Goal: Task Accomplishment & Management: Complete application form

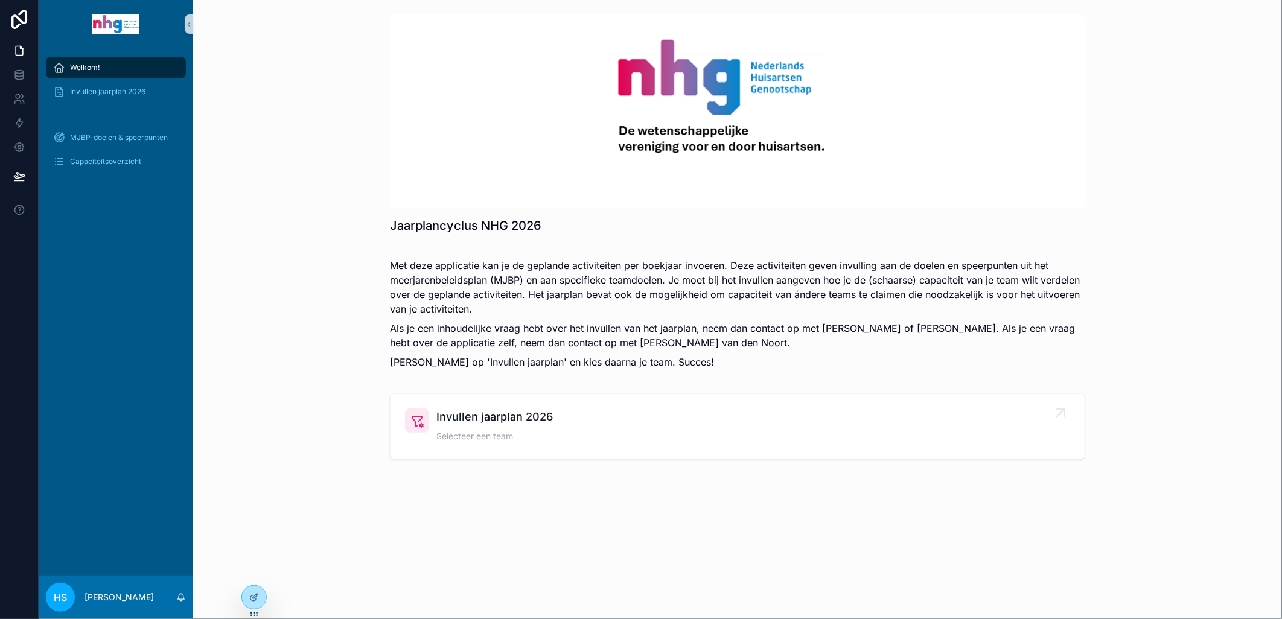
click at [448, 418] on span "Invullen jaarplan 2026" at bounding box center [494, 417] width 116 height 17
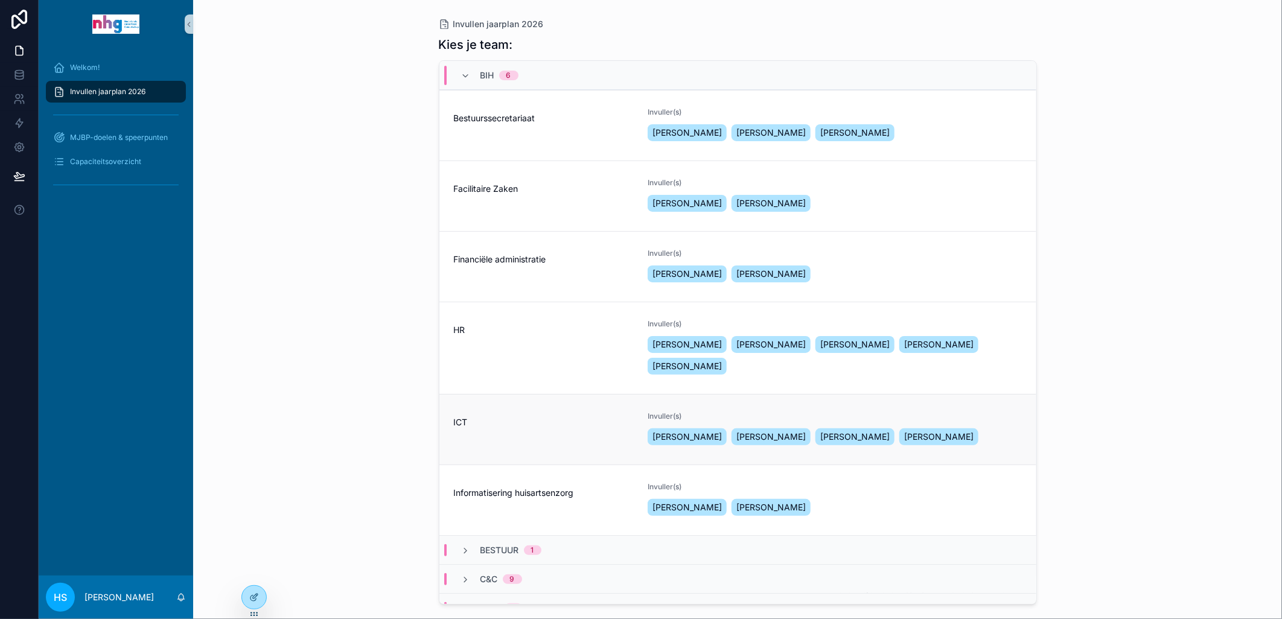
click at [505, 448] on div "ICT" at bounding box center [544, 430] width 180 height 36
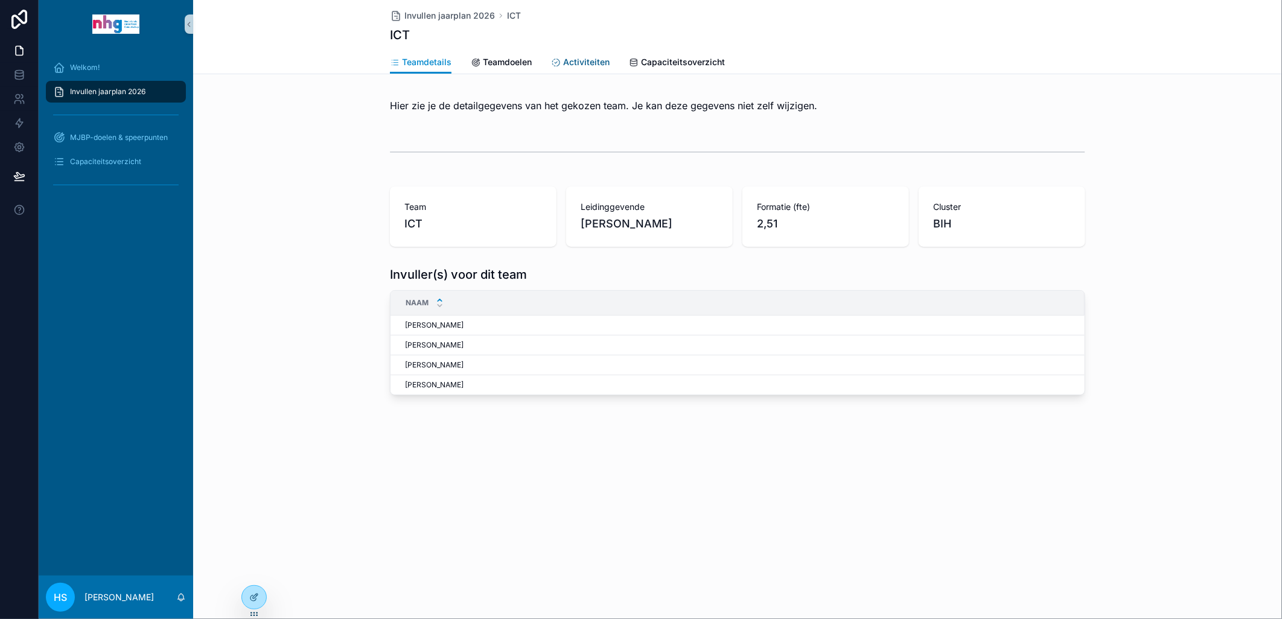
click at [579, 59] on span "Activiteiten" at bounding box center [586, 62] width 46 height 12
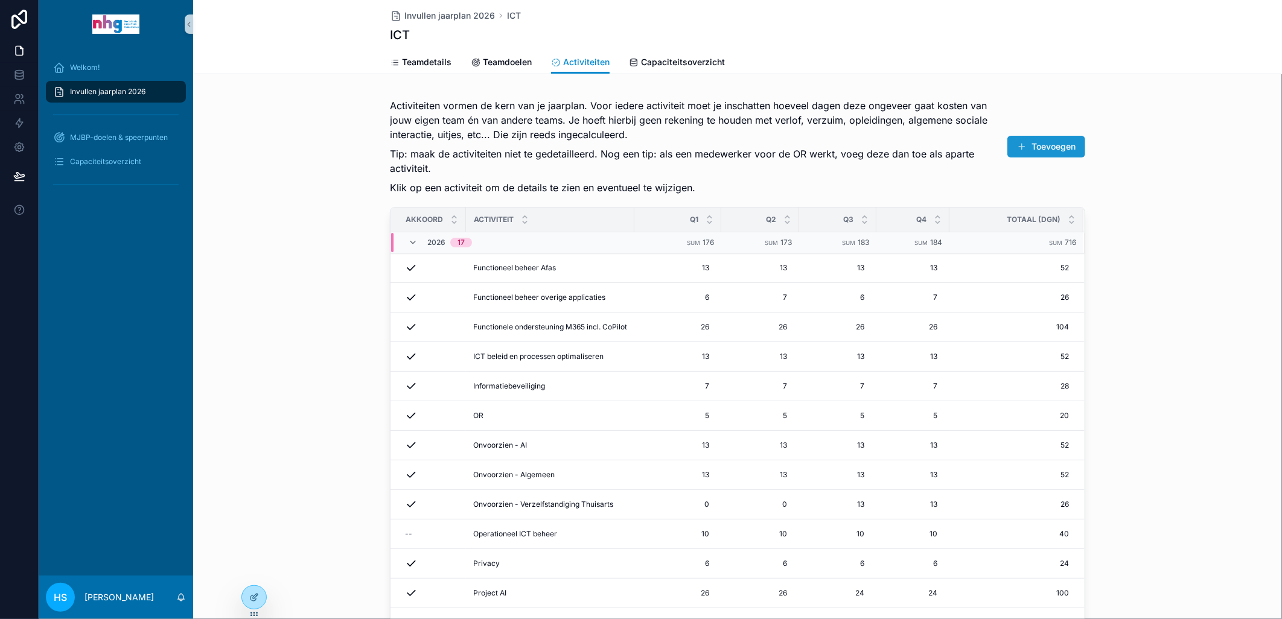
click at [1030, 146] on button "Toevoegen" at bounding box center [1046, 147] width 78 height 22
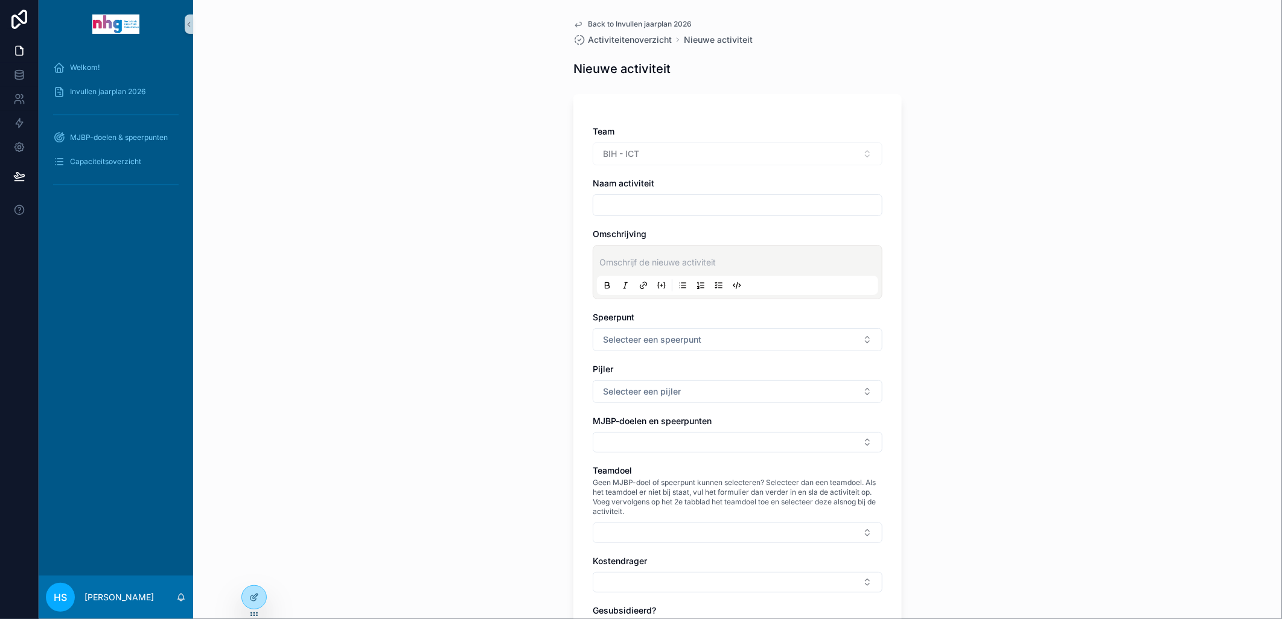
click at [668, 192] on div "Naam activiteit" at bounding box center [738, 196] width 290 height 39
click at [666, 204] on input "scrollable content" at bounding box center [737, 205] width 288 height 17
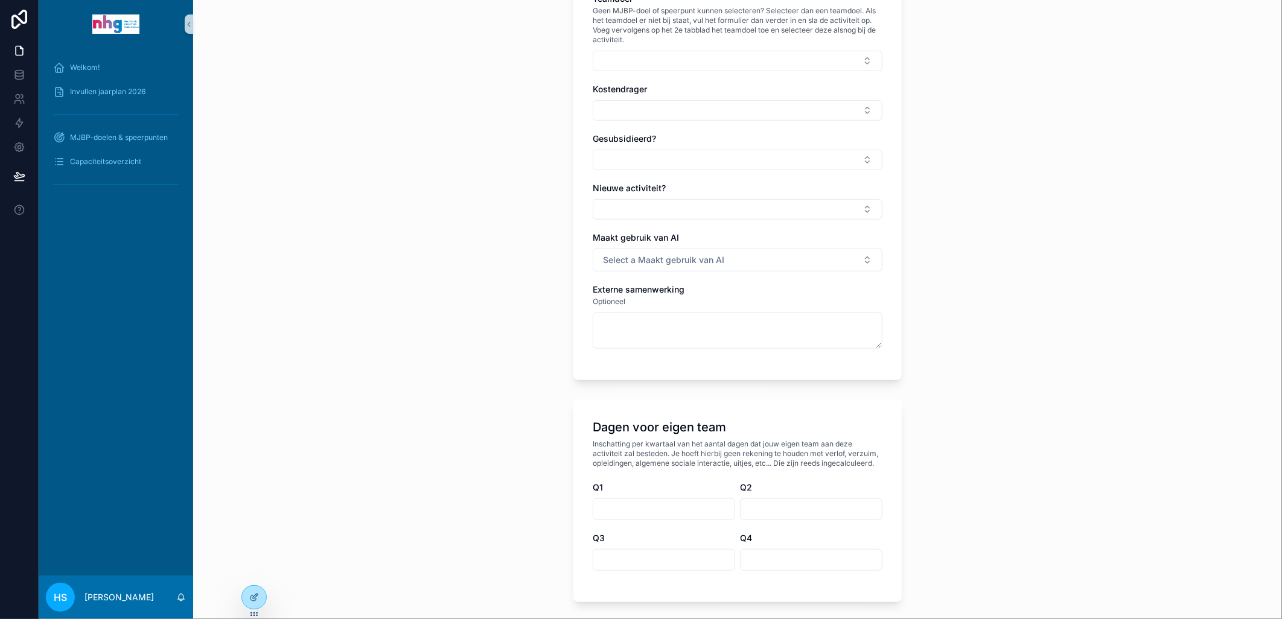
scroll to position [536, 0]
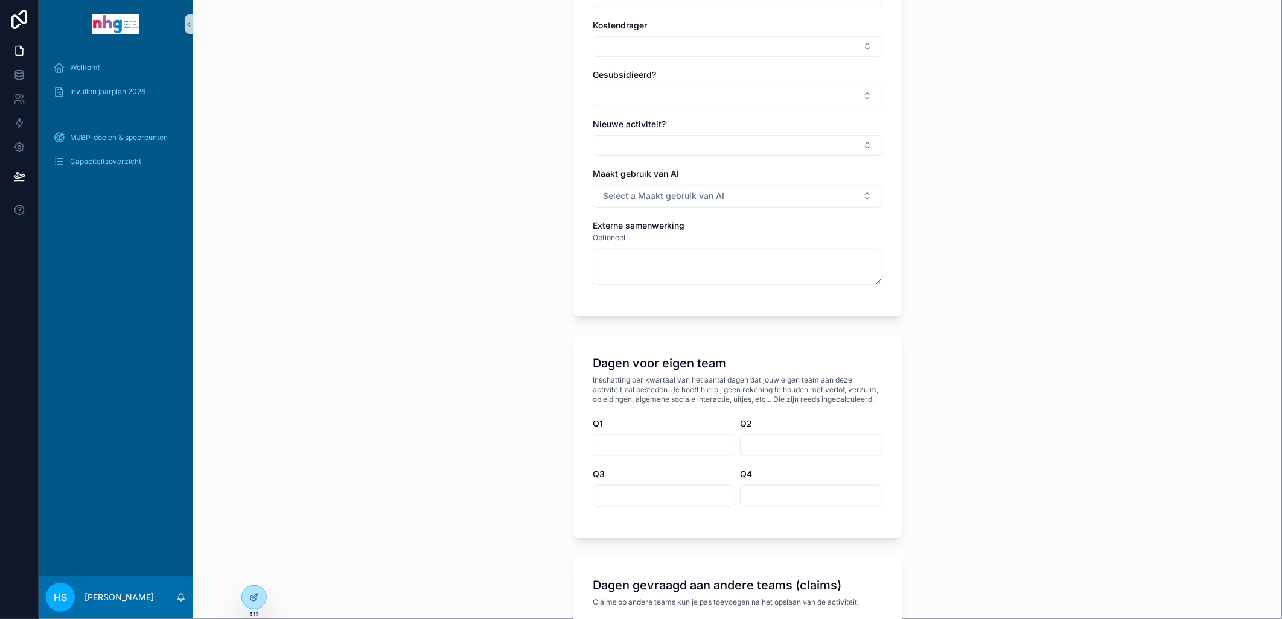
type input "*******"
click at [613, 450] on input "scrollable content" at bounding box center [663, 445] width 141 height 17
type input "*"
click at [643, 471] on div "Q3" at bounding box center [664, 474] width 142 height 12
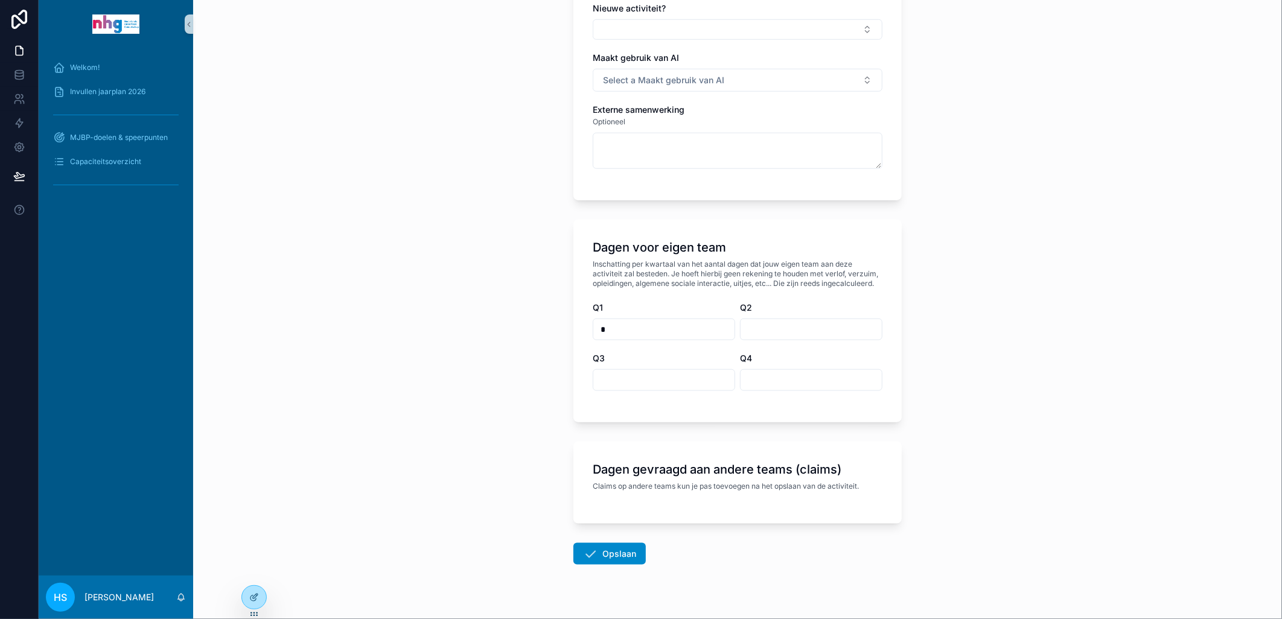
scroll to position [675, 0]
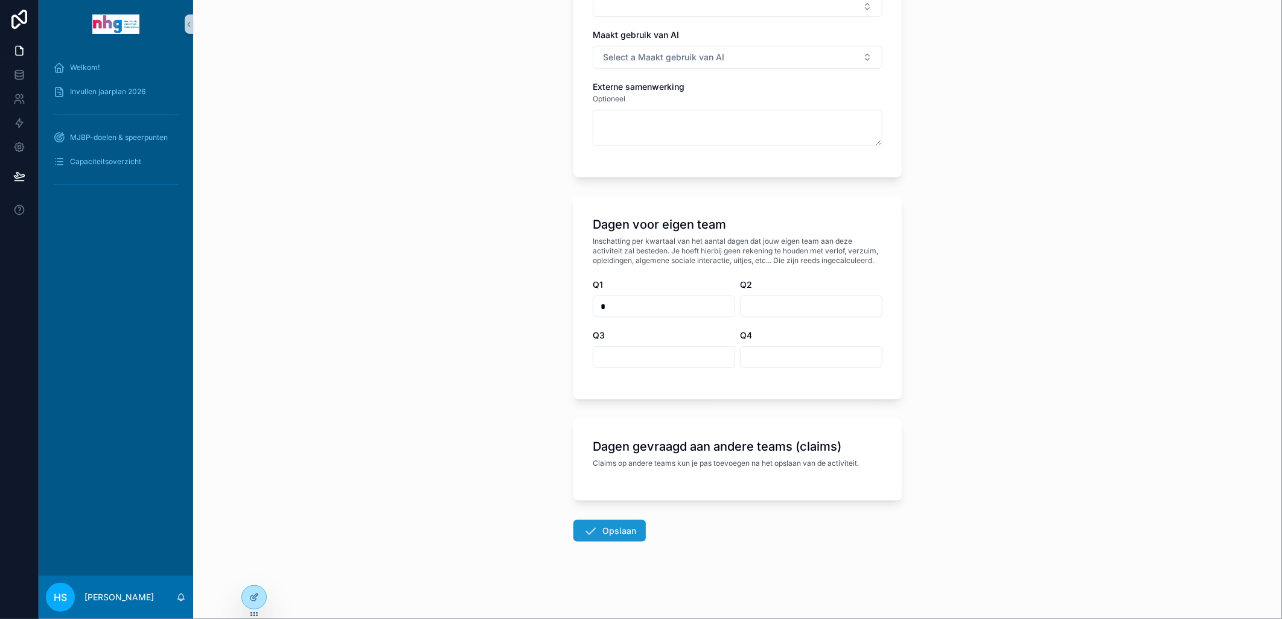
click at [610, 527] on button "Opslaan" at bounding box center [609, 531] width 72 height 22
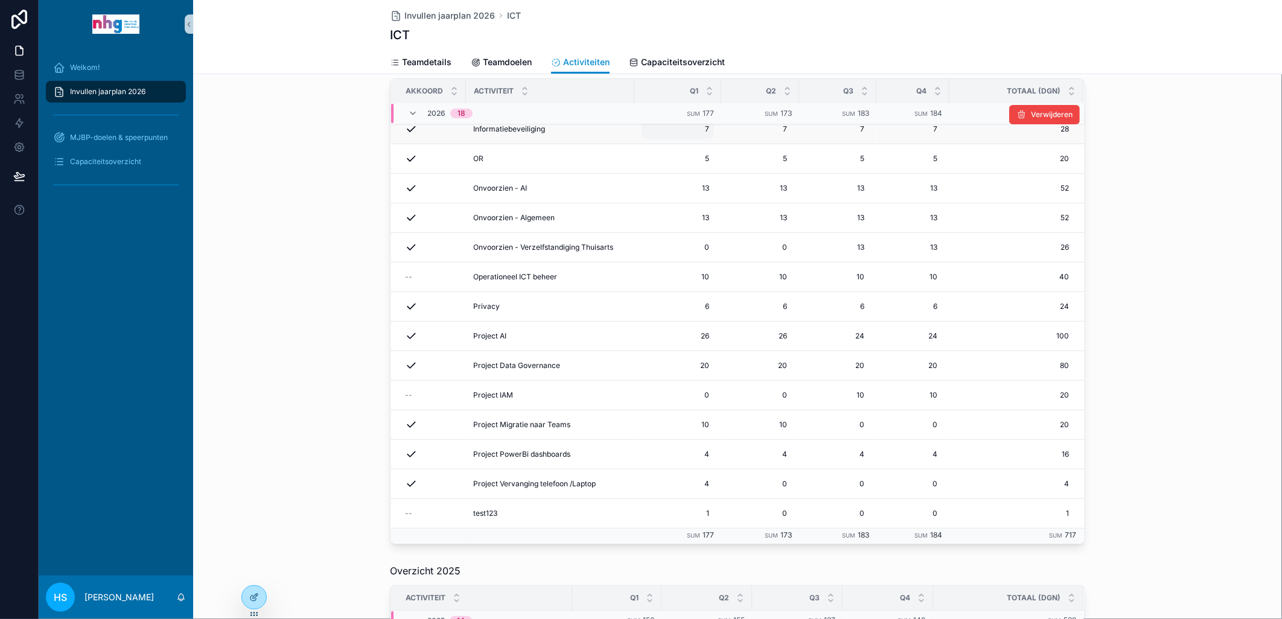
scroll to position [201, 0]
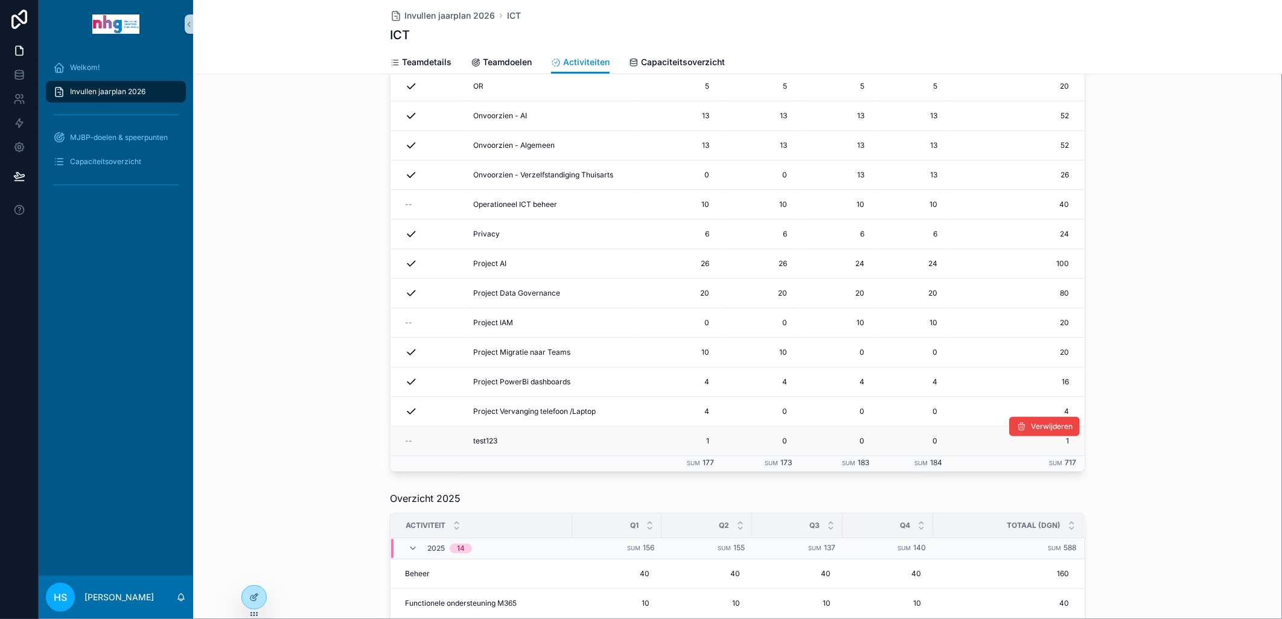
click at [486, 441] on span "test123" at bounding box center [485, 441] width 24 height 10
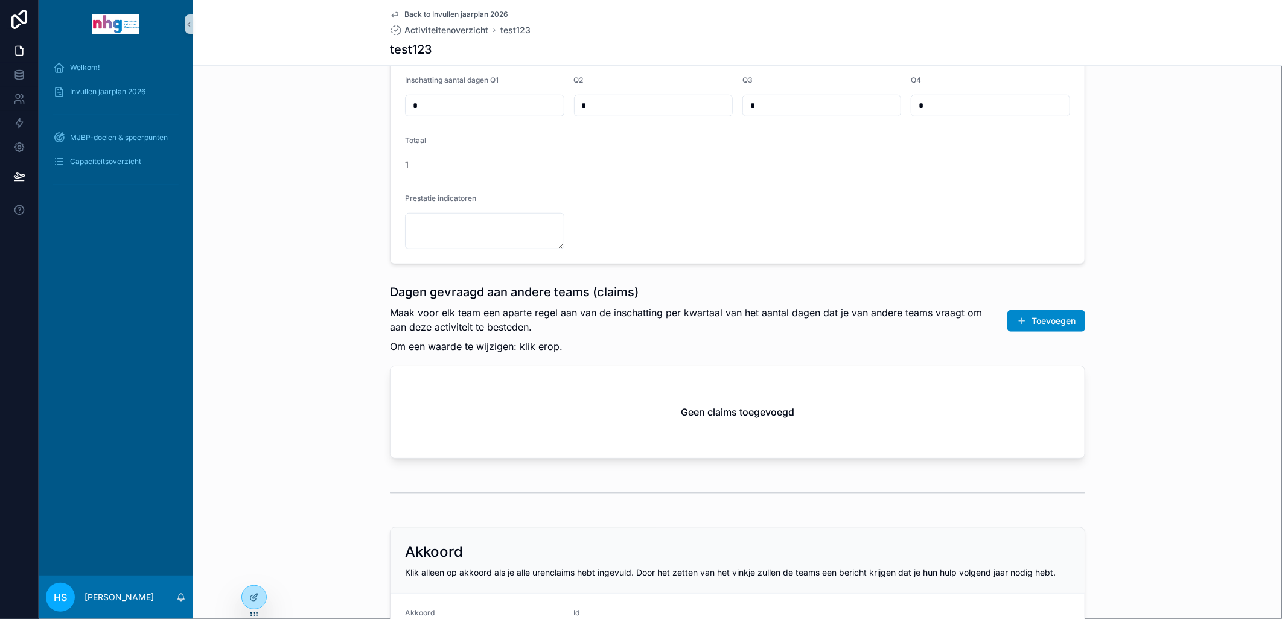
scroll to position [469, 0]
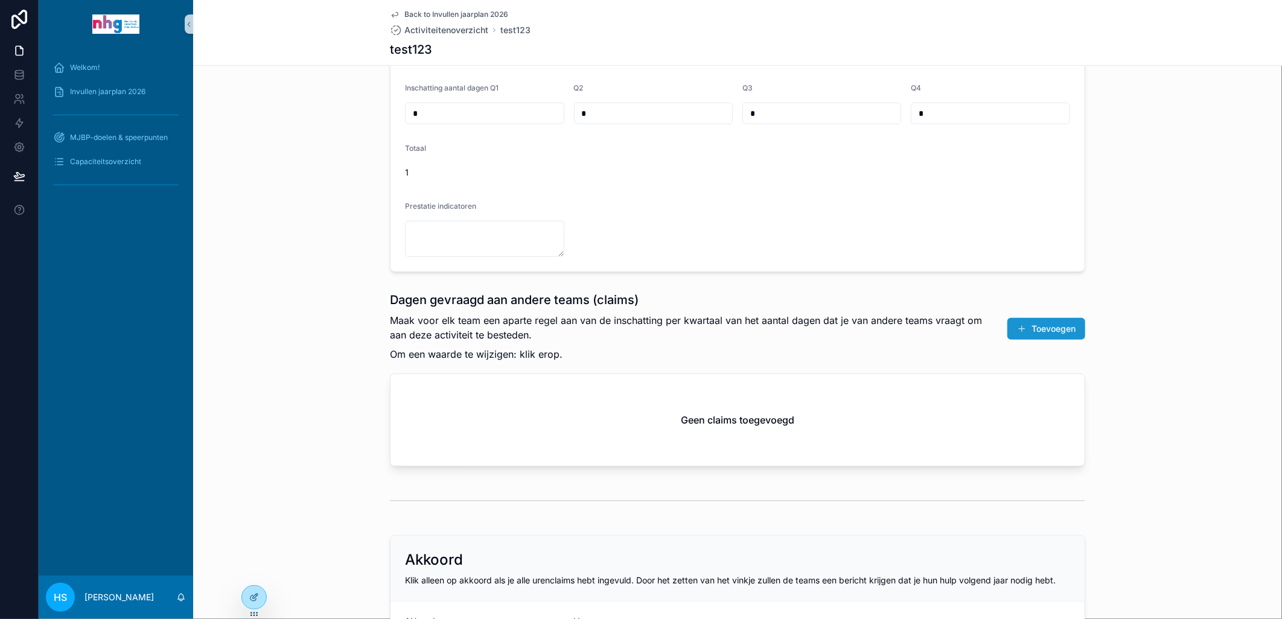
click at [1036, 330] on button "Toevoegen" at bounding box center [1046, 329] width 78 height 22
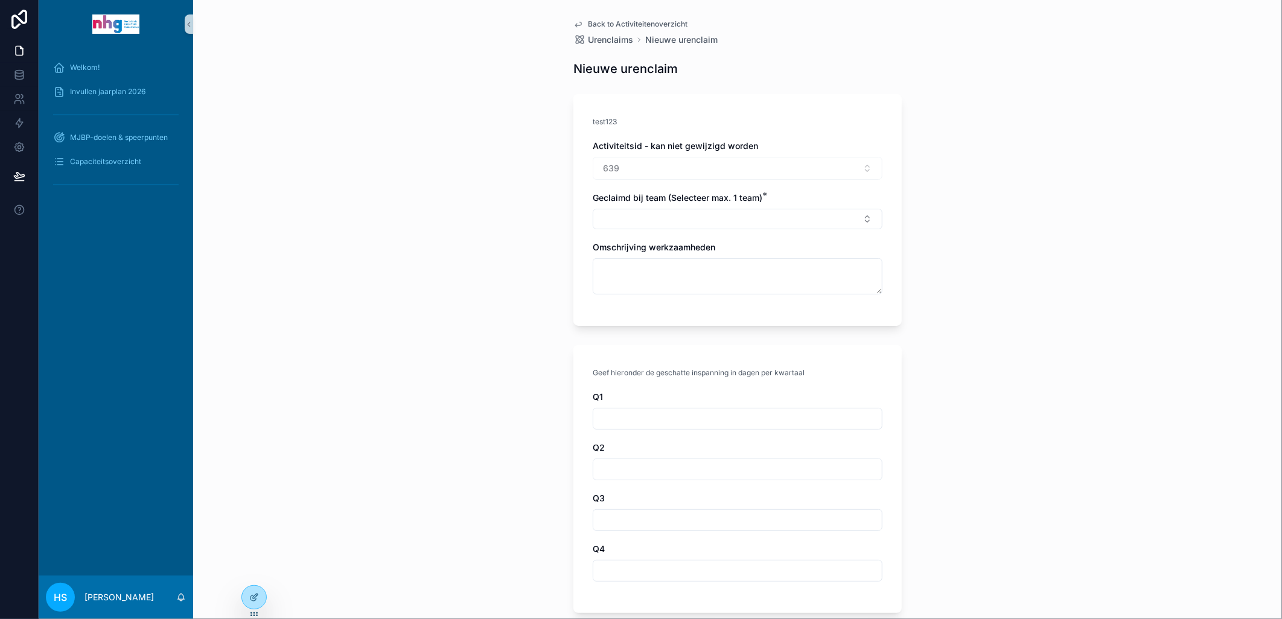
click at [623, 206] on div "Geclaimd bij team (Selecteer max. 1 team) *" at bounding box center [738, 210] width 290 height 37
click at [620, 220] on button "Select Button" at bounding box center [738, 219] width 290 height 21
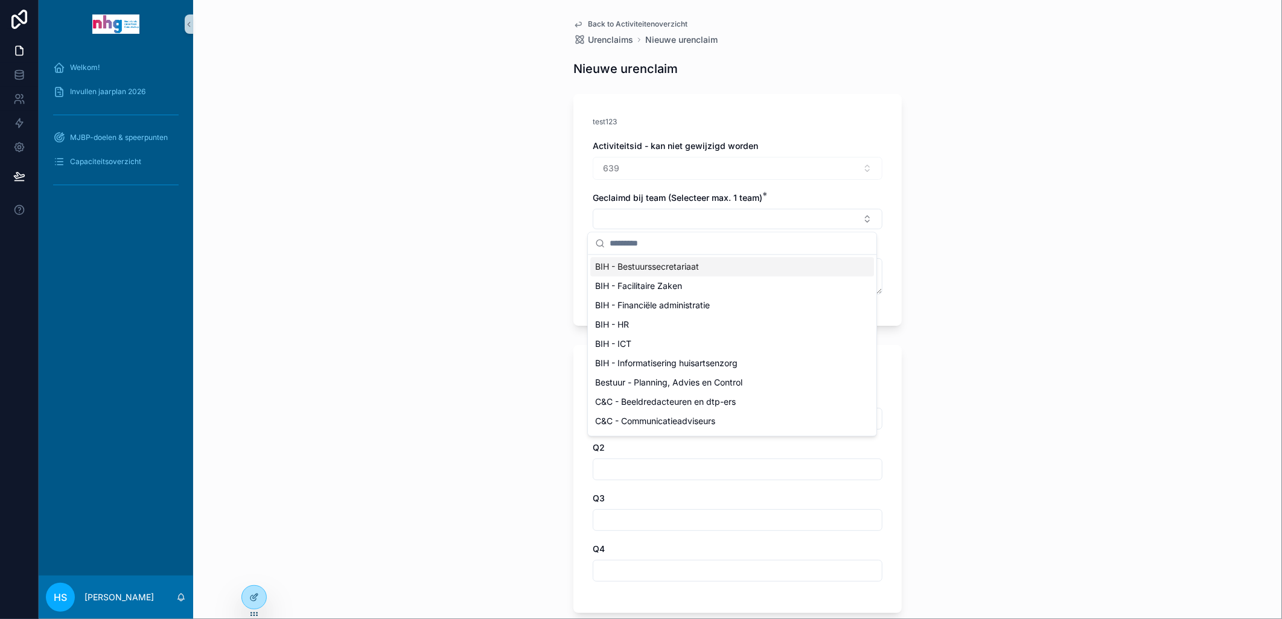
click at [652, 267] on span "BIH - Bestuurssecretariaat" at bounding box center [647, 267] width 104 height 12
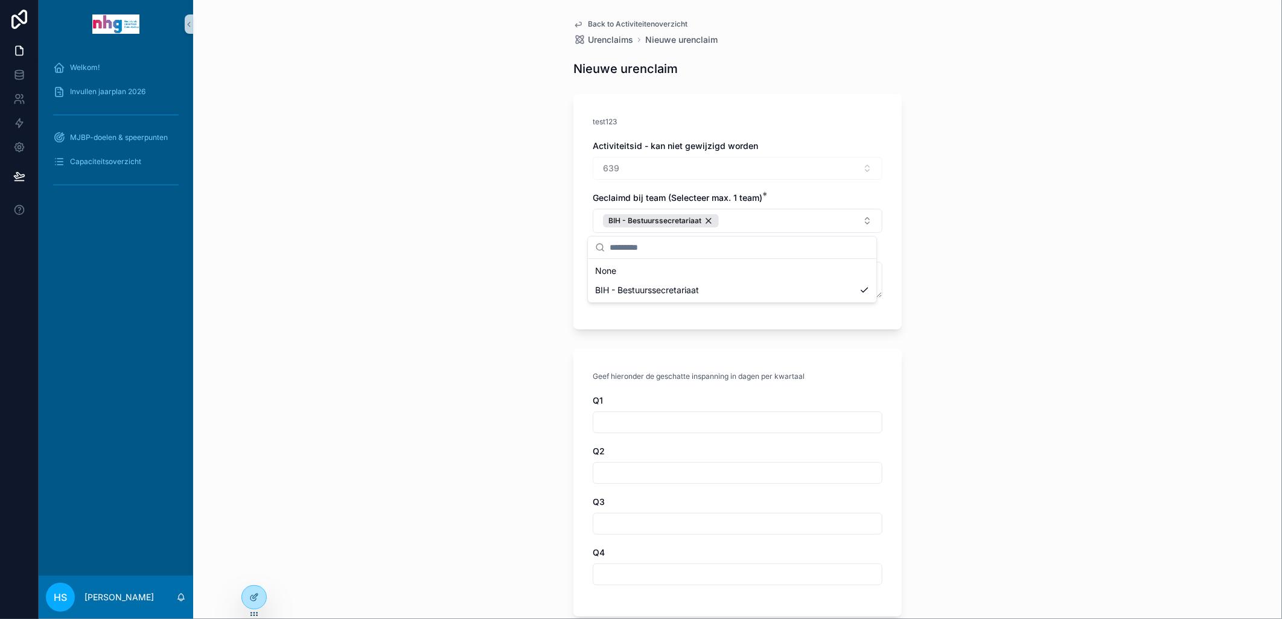
click at [937, 407] on div "Back to Activiteitenoverzicht Urenclaims Nieuwe urenclaim Nieuwe urenclaim test…" at bounding box center [737, 309] width 1089 height 619
click at [614, 429] on input "scrollable content" at bounding box center [737, 422] width 288 height 17
type input "*"
click at [931, 381] on div "Back to Activiteitenoverzicht Urenclaims Nieuwe urenclaim Nieuwe urenclaim test…" at bounding box center [737, 309] width 1089 height 619
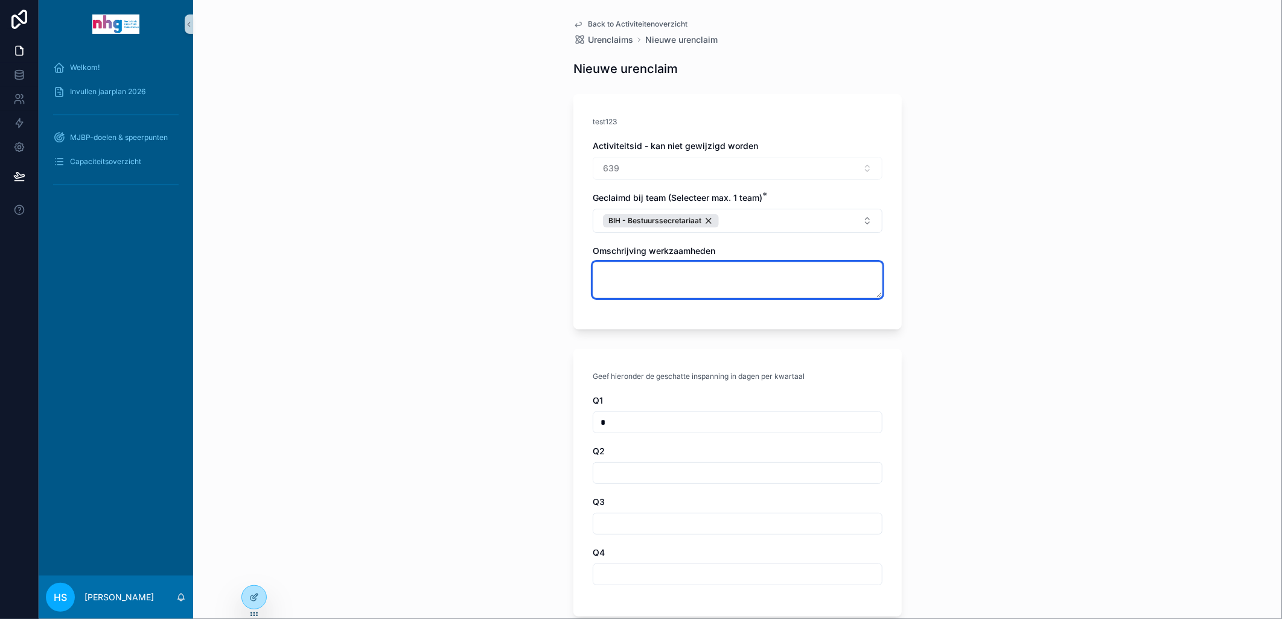
click at [642, 287] on textarea "scrollable content" at bounding box center [738, 280] width 290 height 36
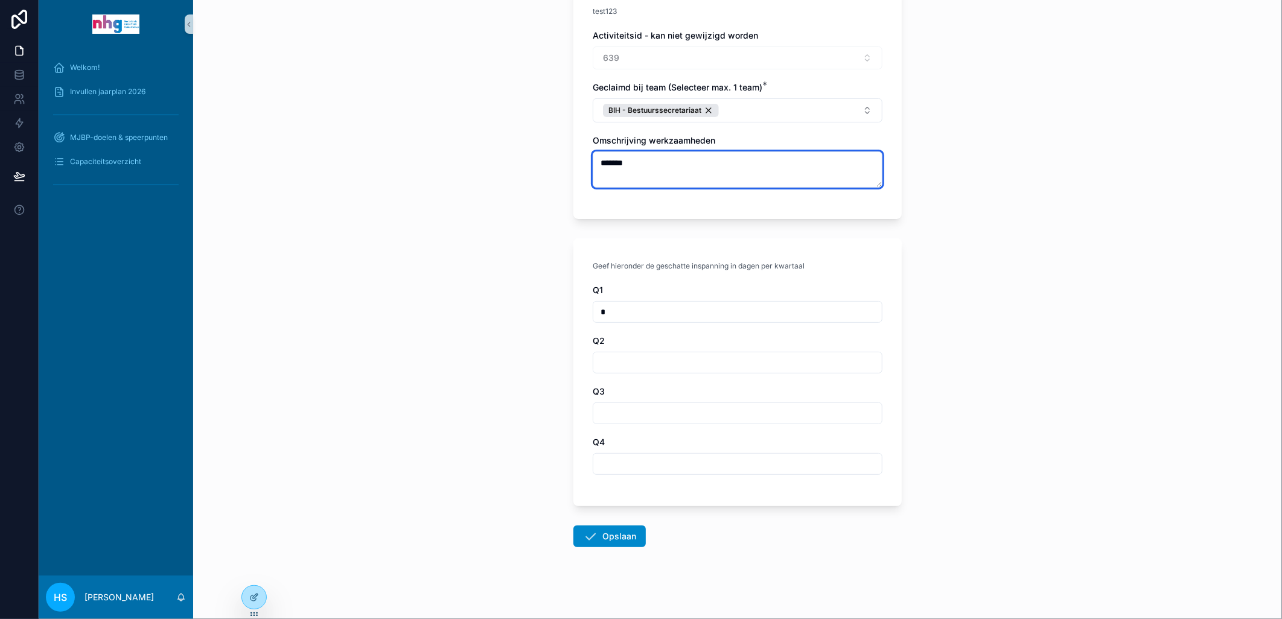
scroll to position [116, 0]
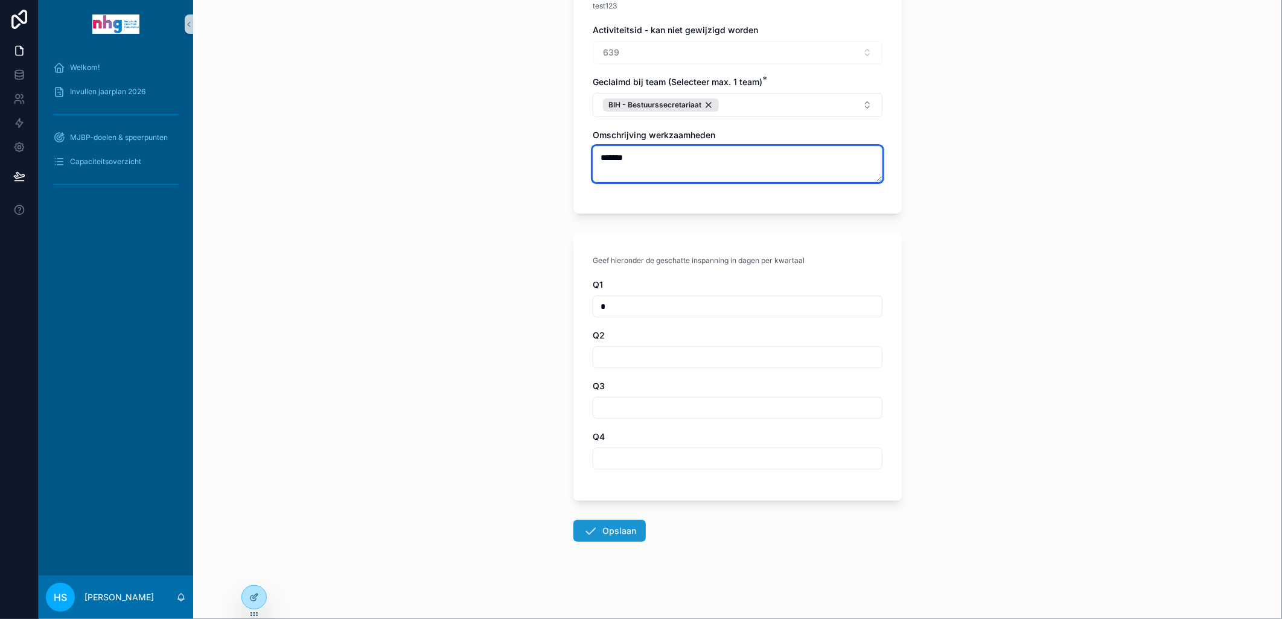
type textarea "*******"
click at [588, 535] on icon "scrollable content" at bounding box center [590, 531] width 14 height 14
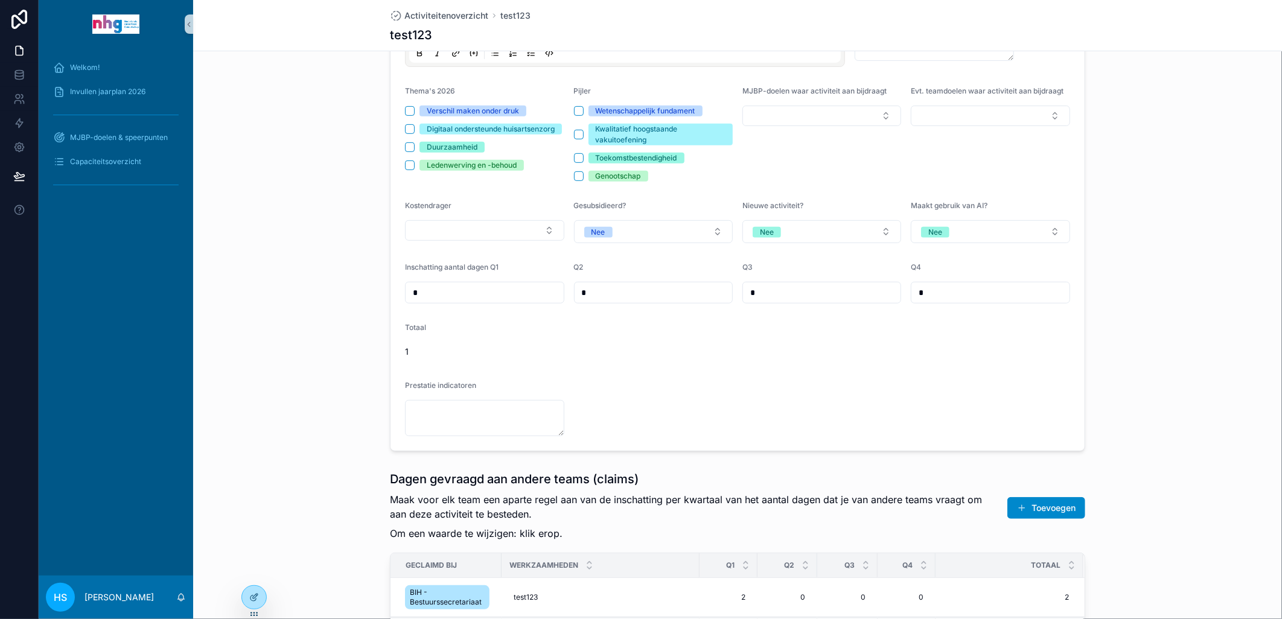
scroll to position [451, 0]
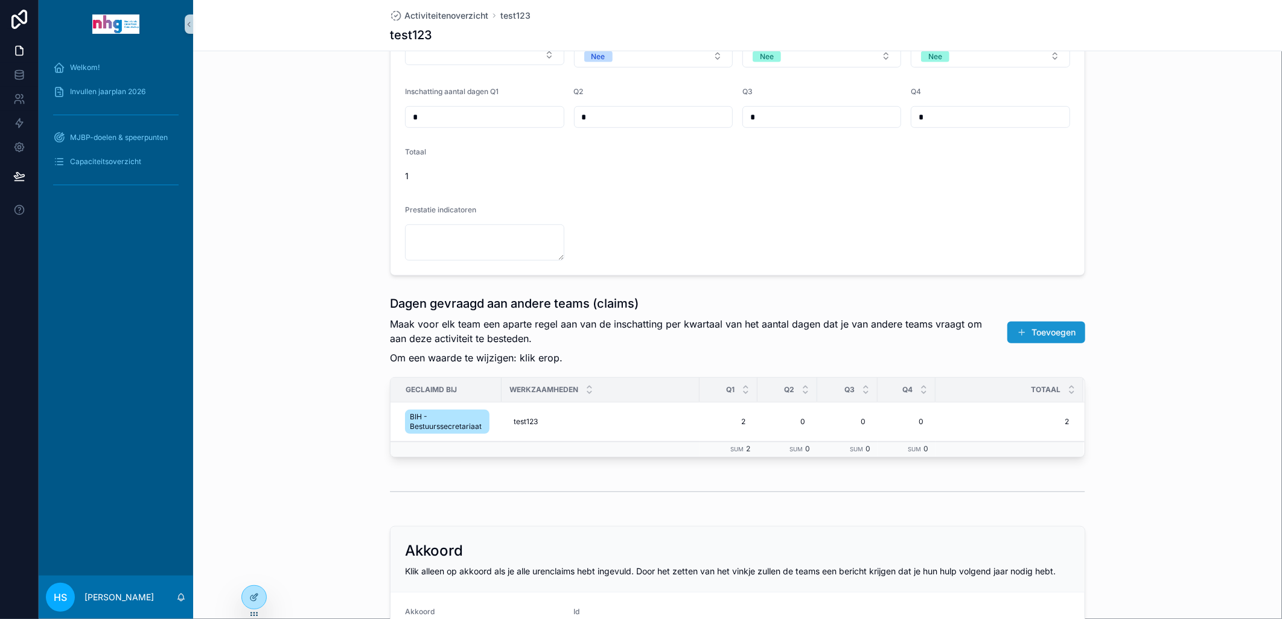
click at [1040, 334] on button "Toevoegen" at bounding box center [1046, 333] width 78 height 22
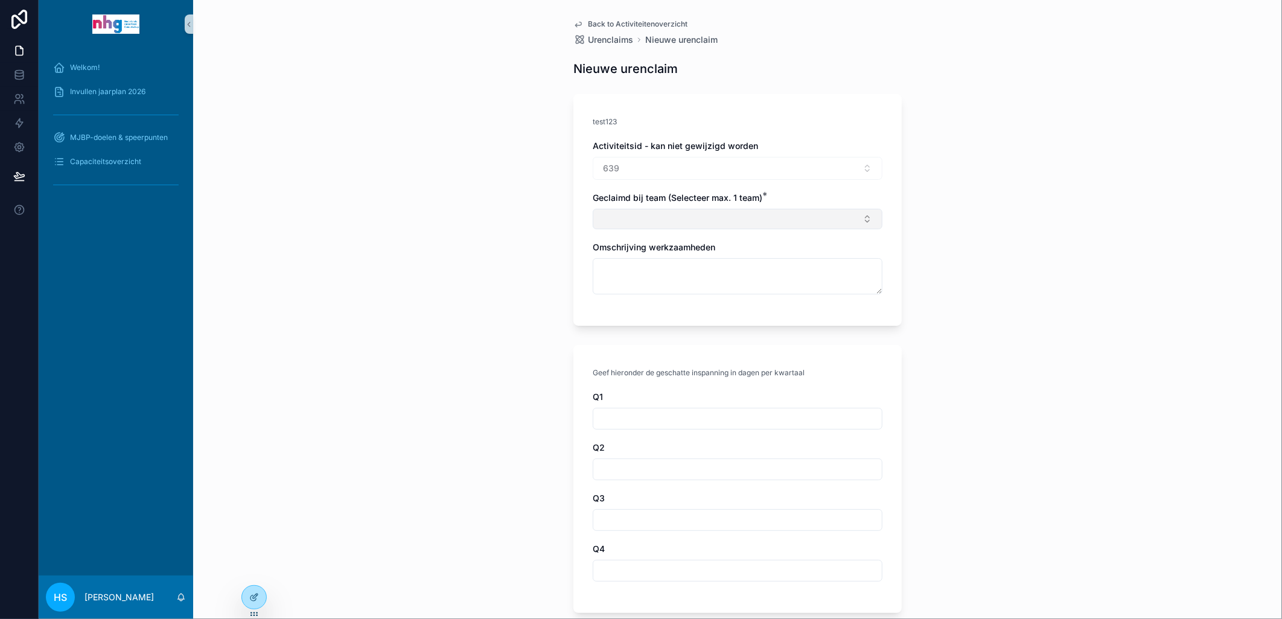
click at [628, 209] on button "Select Button" at bounding box center [738, 219] width 290 height 21
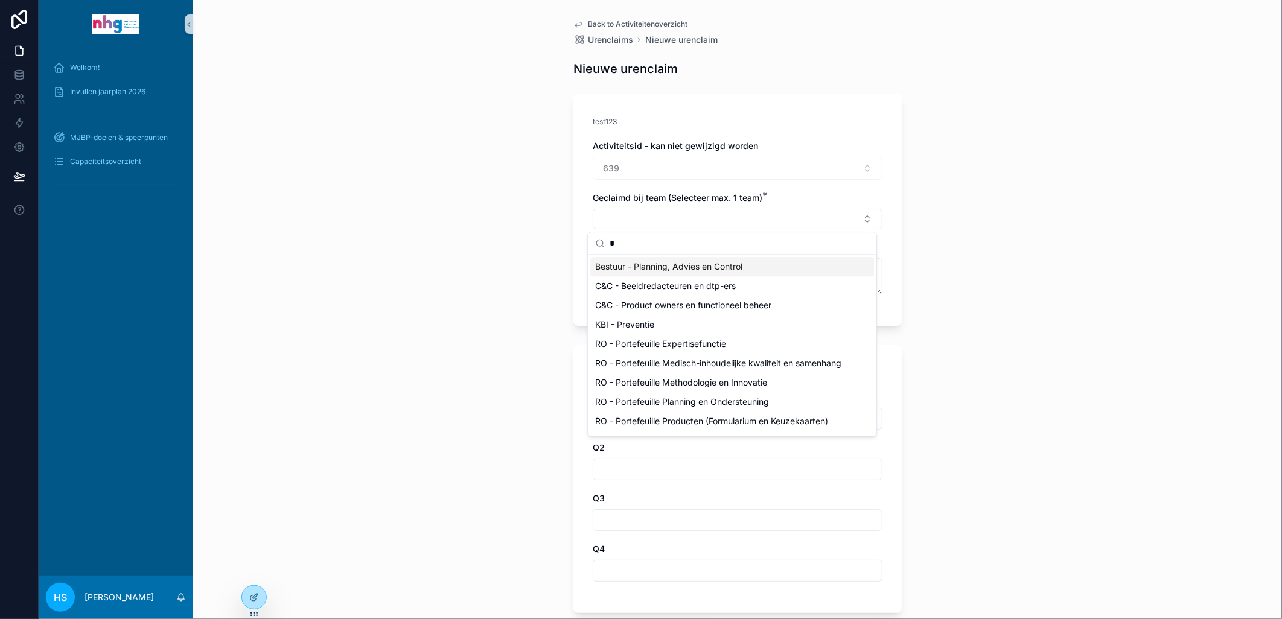
type input "*"
click at [643, 269] on span "Bestuur - Planning, Advies en Control" at bounding box center [668, 267] width 147 height 12
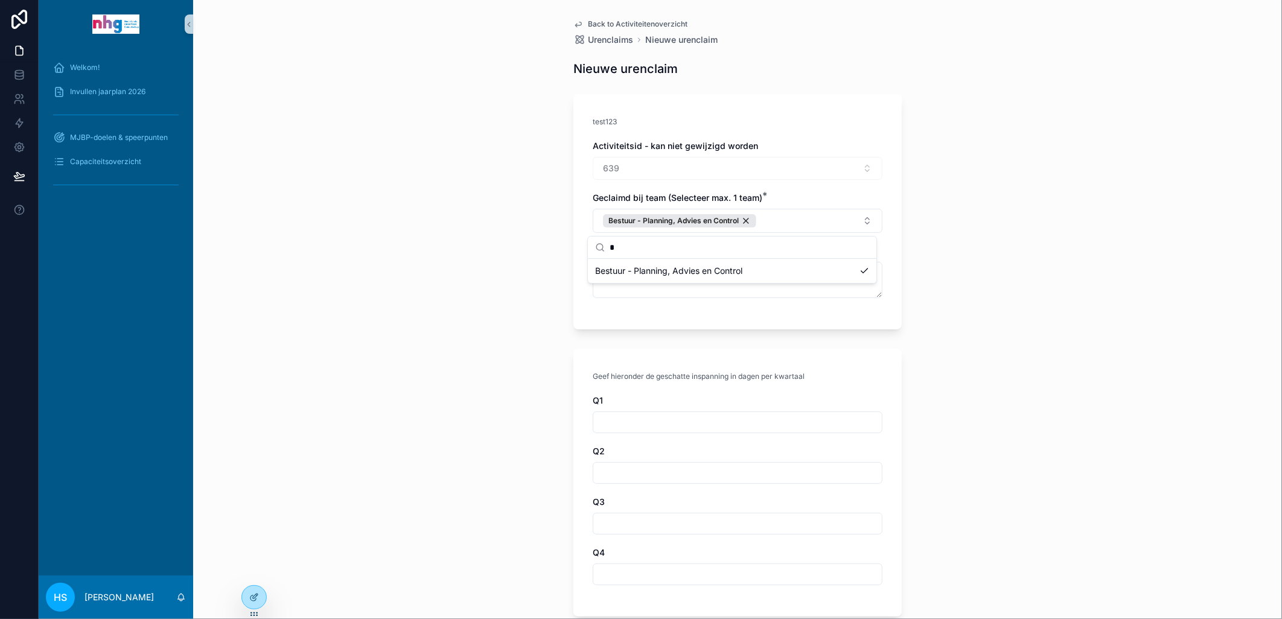
click at [616, 466] on input "scrollable content" at bounding box center [737, 473] width 288 height 17
click at [610, 427] on input "scrollable content" at bounding box center [737, 422] width 288 height 17
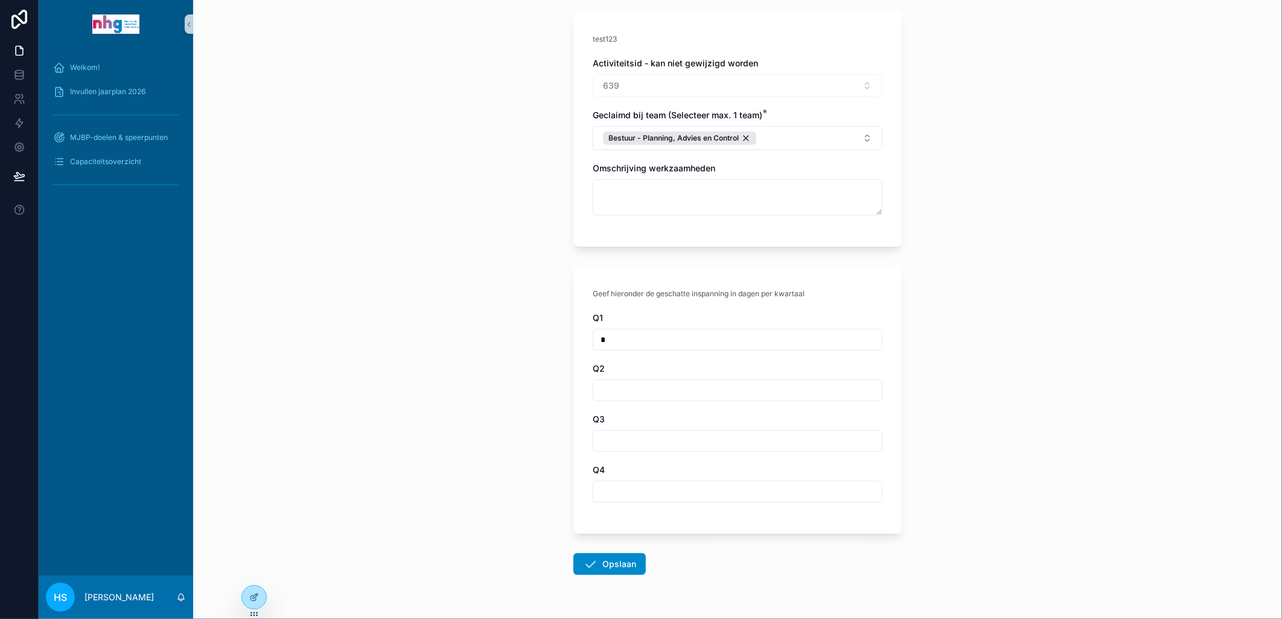
scroll to position [116, 0]
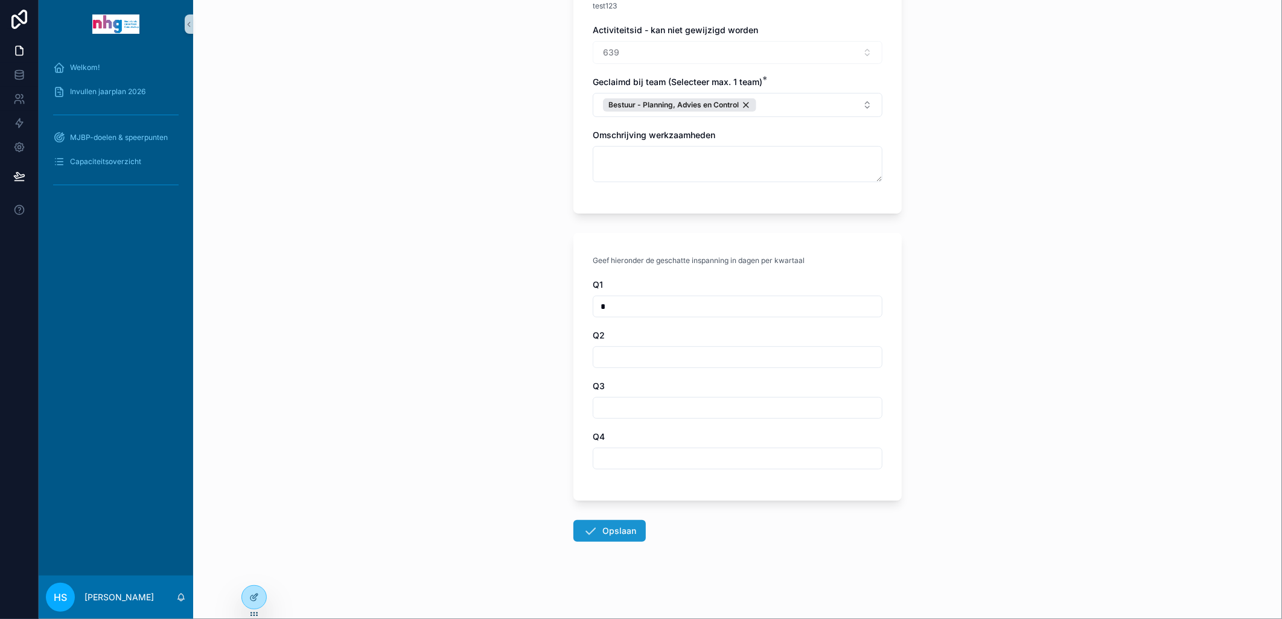
type input "*"
click at [601, 534] on button "Opslaan" at bounding box center [609, 531] width 72 height 22
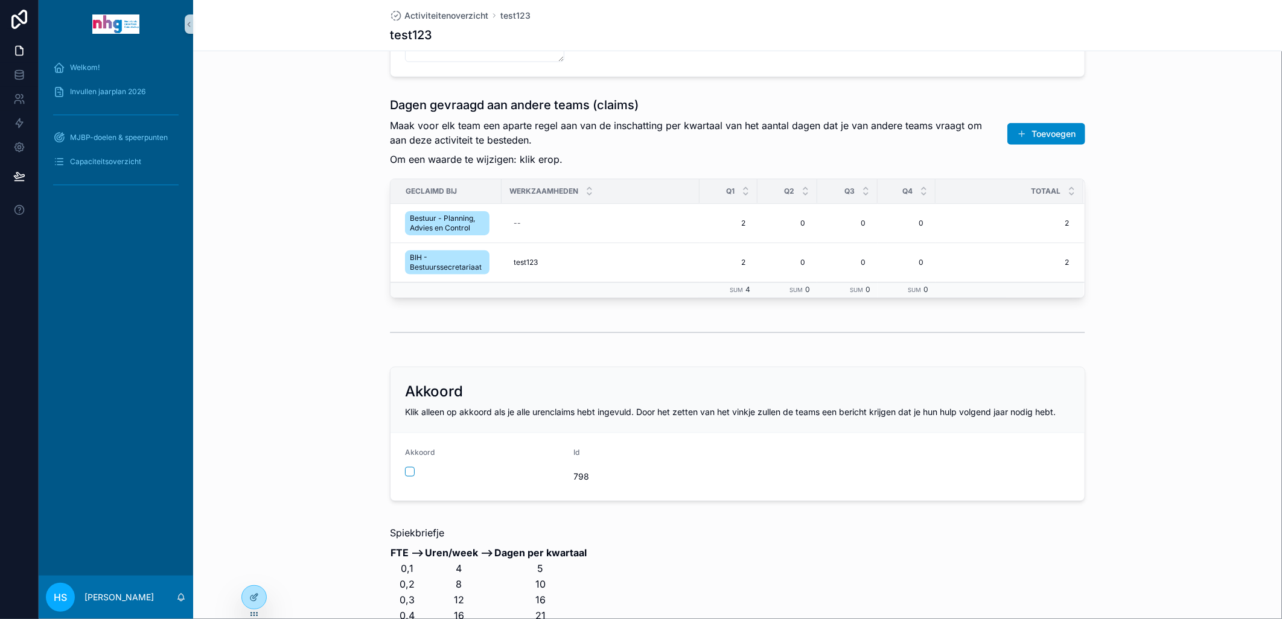
scroll to position [652, 0]
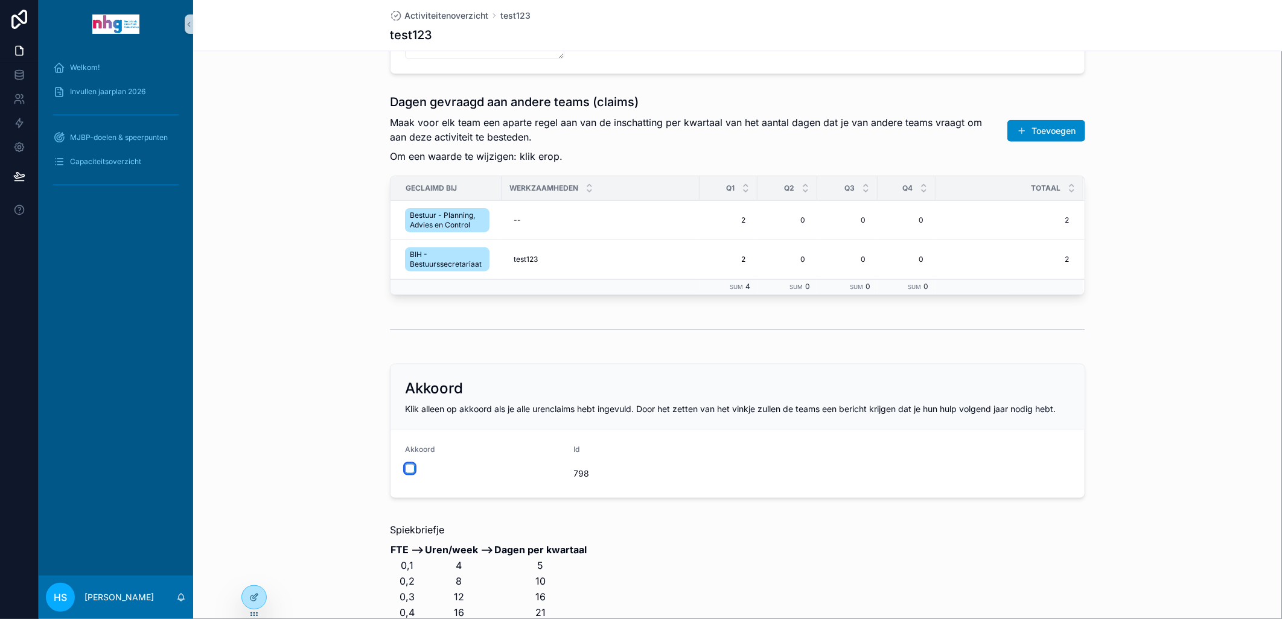
click at [405, 469] on button "scrollable content" at bounding box center [410, 469] width 10 height 10
